Goal: Task Accomplishment & Management: Use online tool/utility

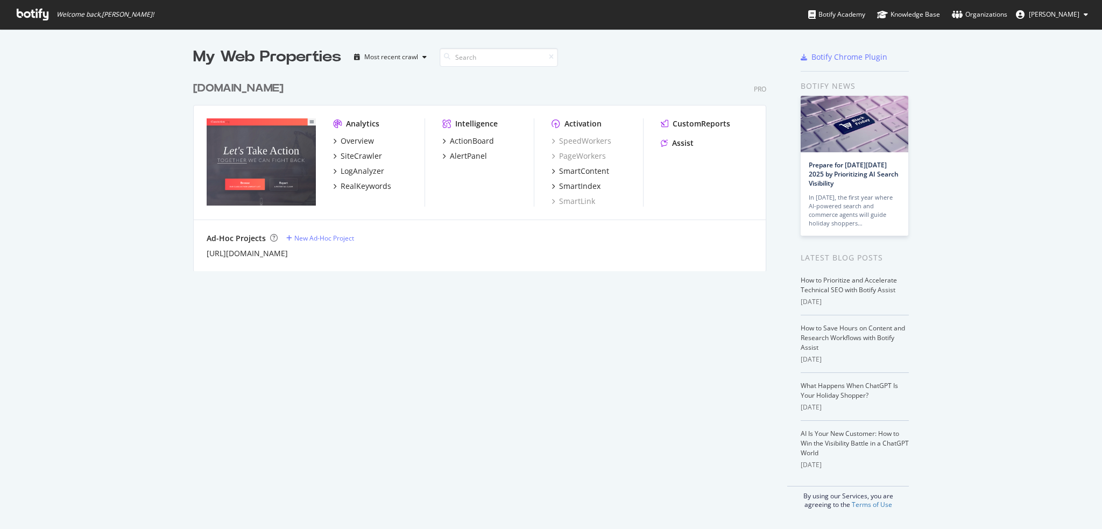
scroll to position [521, 1086]
click at [672, 145] on div "Assist" at bounding box center [683, 143] width 22 height 11
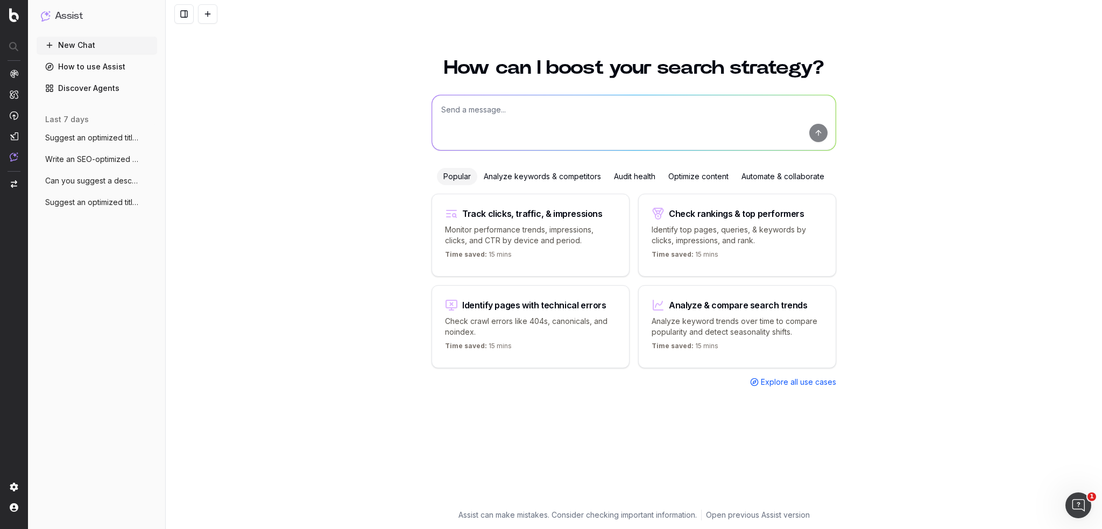
click at [774, 382] on span "Explore all use cases" at bounding box center [798, 382] width 75 height 11
click at [523, 109] on textarea at bounding box center [634, 122] width 404 height 55
type textarea "C"
click at [521, 110] on textarea "Suggest a description for a page with the following title and slug:" at bounding box center [634, 122] width 404 height 55
click at [736, 130] on textarea "Suggest a description of less than 150 characters for a page with the following…" at bounding box center [634, 122] width 404 height 55
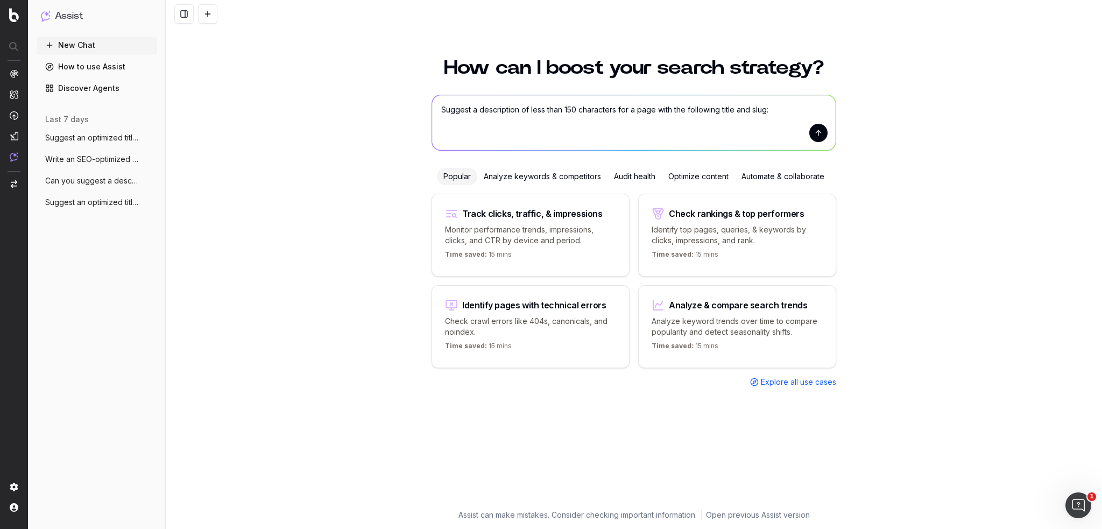
click at [604, 118] on textarea "Suggest a description of less than 150 characters for a page with the following…" at bounding box center [634, 122] width 404 height 55
click at [786, 110] on textarea "Suggest a description of less than 150 characters for a page with the following…" at bounding box center [634, 122] width 404 height 55
paste textarea "Starwood Hotels Data Breach | Do You Qualify for Compensation? /starwood-hotels…"
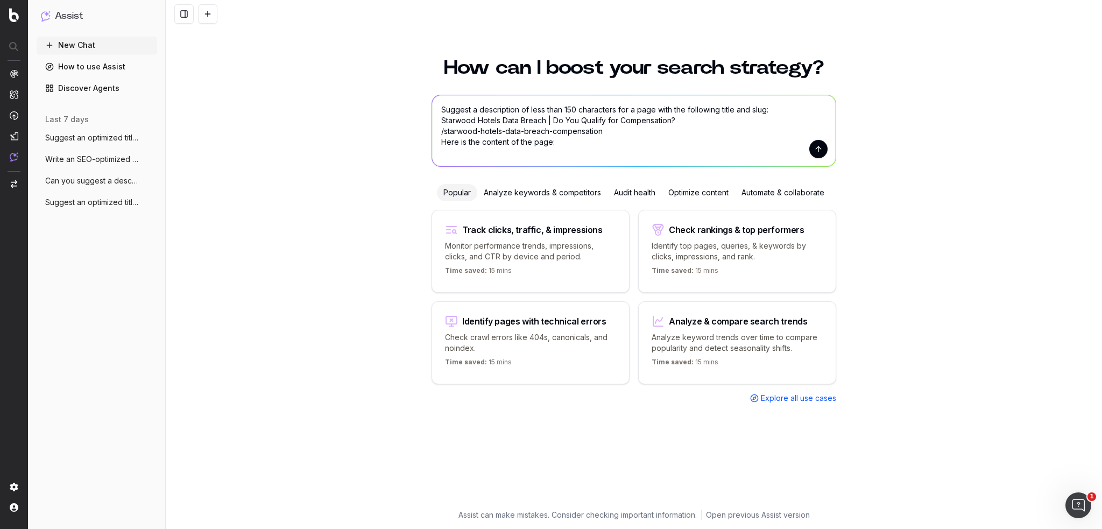
click at [521, 150] on textarea "Suggest a description of less than 150 characters for a page with the following…" at bounding box center [634, 130] width 404 height 71
paste textarea "This Alert Affects: People who stayed at certain Starwood hotels in 2016 or ear…"
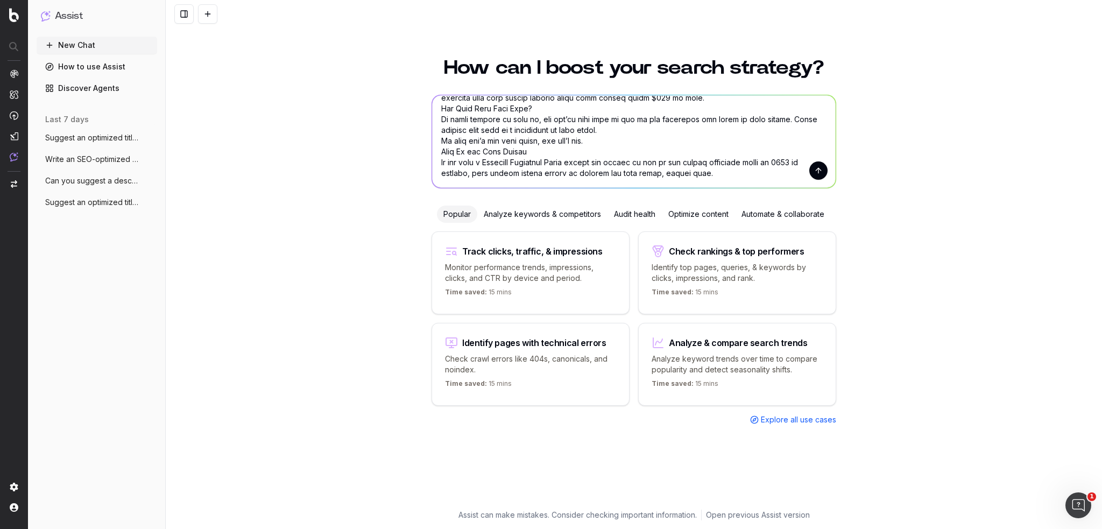
type textarea "Suggest a description of less than 150 characters for a page with the following…"
click at [812, 172] on button "submit" at bounding box center [818, 170] width 18 height 18
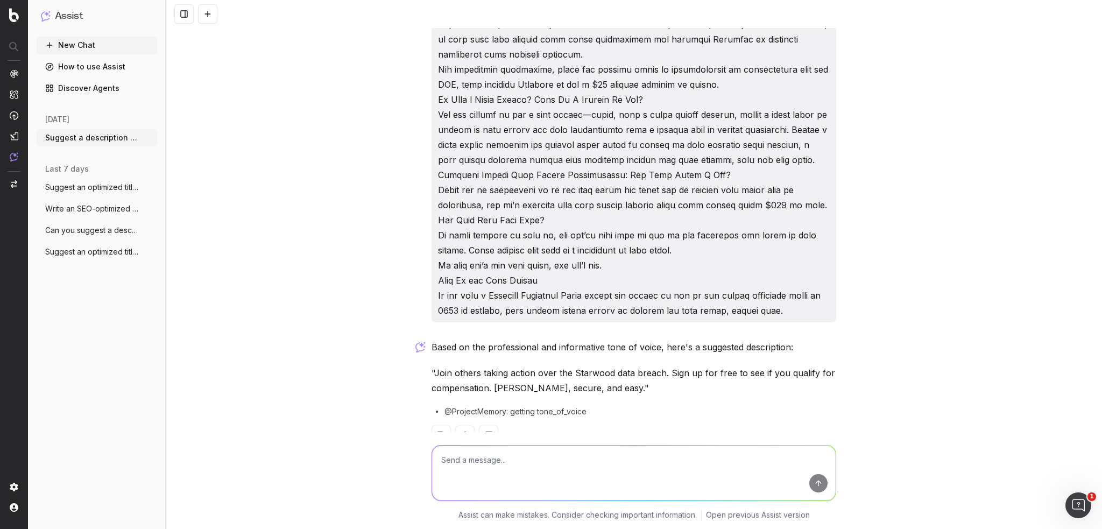
scroll to position [1070, 0]
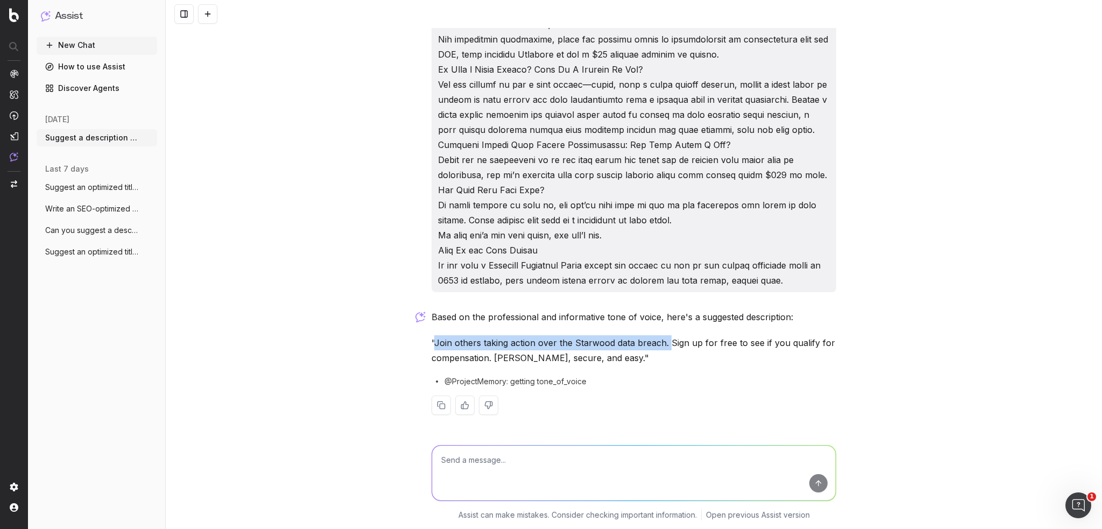
drag, startPoint x: 432, startPoint y: 341, endPoint x: 662, endPoint y: 342, distance: 229.8
click at [662, 342] on p ""Join others taking action over the Starwood data breach. Sign up for free to s…" at bounding box center [634, 350] width 405 height 30
copy p "Join others taking action over the Starwood data breach."
